Goal: Task Accomplishment & Management: Manage account settings

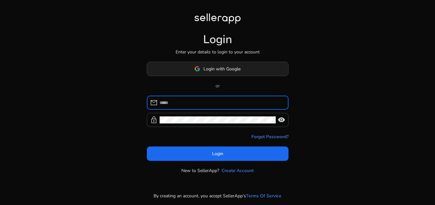
click at [174, 68] on span at bounding box center [217, 68] width 141 height 15
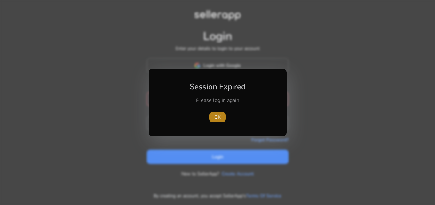
click at [215, 118] on span "OK" at bounding box center [217, 117] width 6 height 7
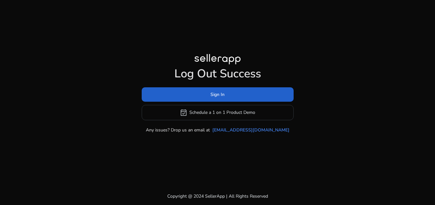
click at [201, 97] on span at bounding box center [218, 94] width 152 height 15
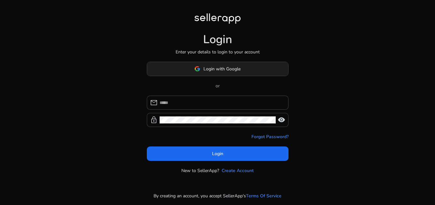
click at [175, 63] on span at bounding box center [217, 68] width 141 height 15
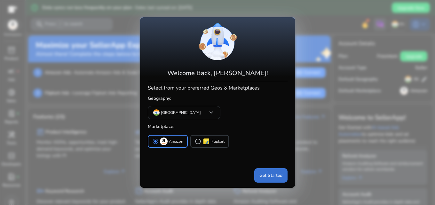
click at [256, 179] on span at bounding box center [270, 175] width 33 height 15
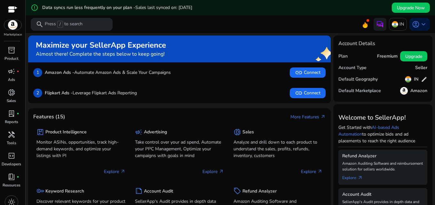
click at [71, 25] on p "Press / to search" at bounding box center [64, 24] width 38 height 7
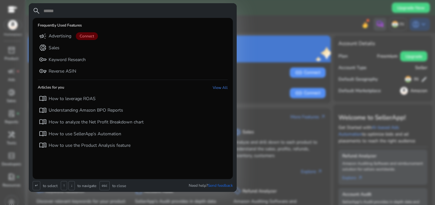
click at [267, 50] on div at bounding box center [217, 102] width 435 height 205
